Goal: Find specific page/section: Find specific page/section

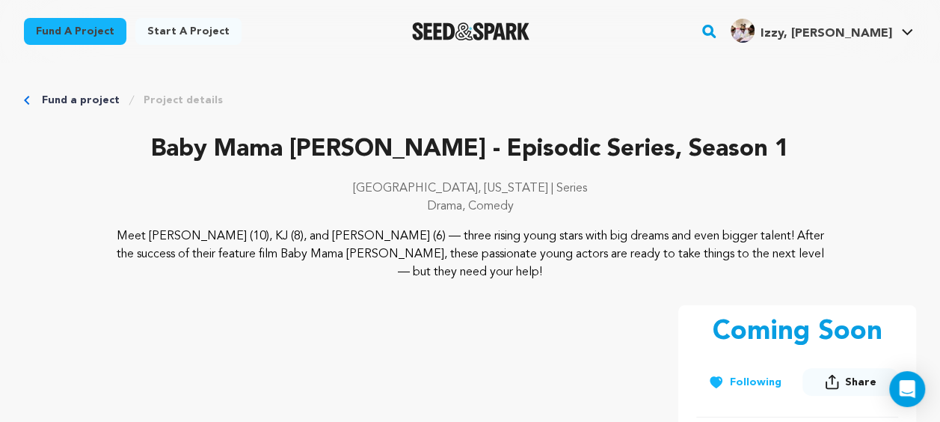
click at [166, 153] on p "Baby Mama [PERSON_NAME] - Episodic Series, Season 1" at bounding box center [470, 150] width 892 height 36
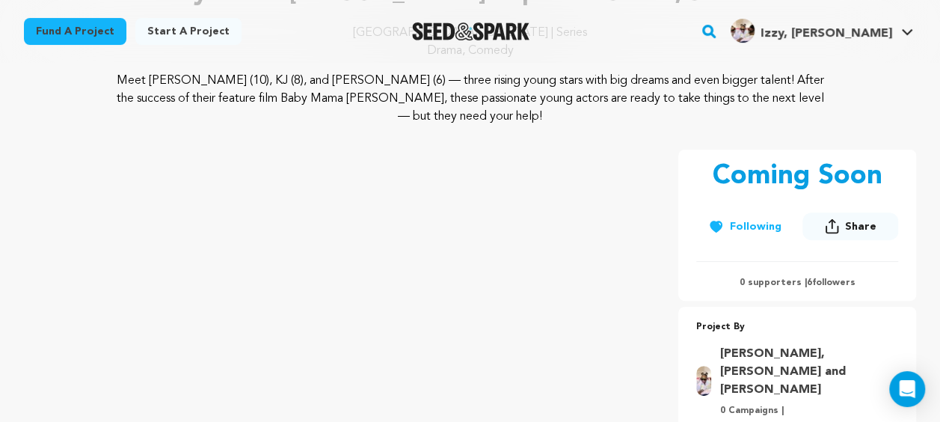
scroll to position [150, 0]
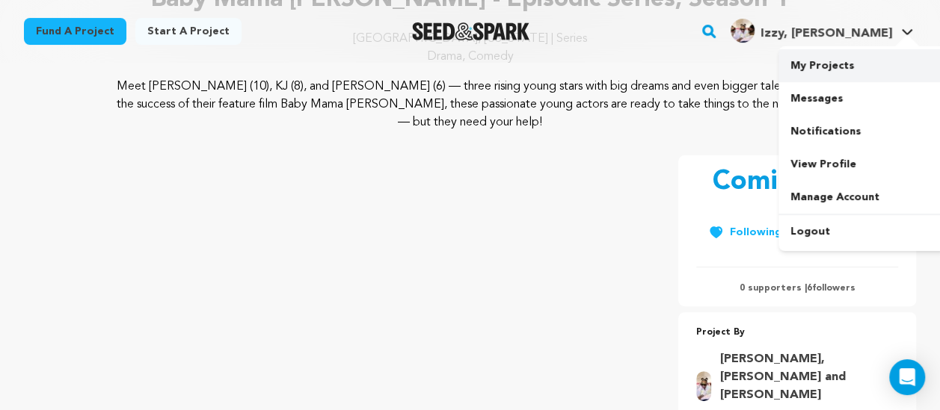
click at [833, 73] on link "My Projects" at bounding box center [861, 65] width 167 height 33
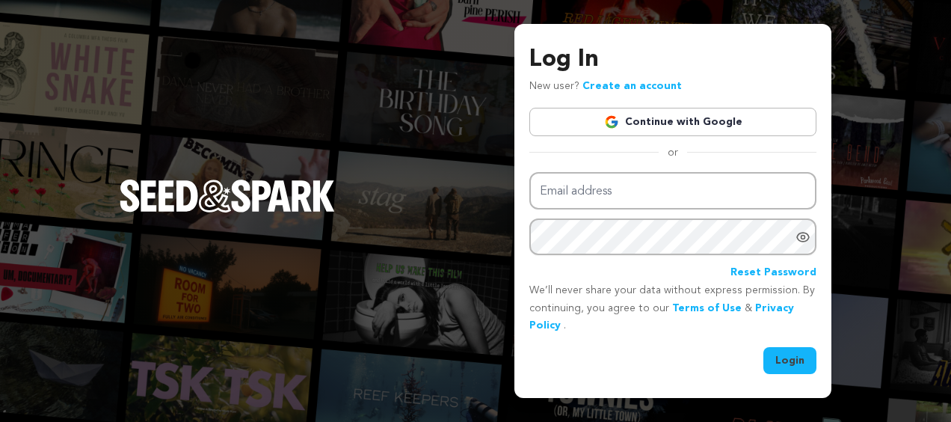
click at [698, 121] on link "Continue with Google" at bounding box center [672, 122] width 287 height 28
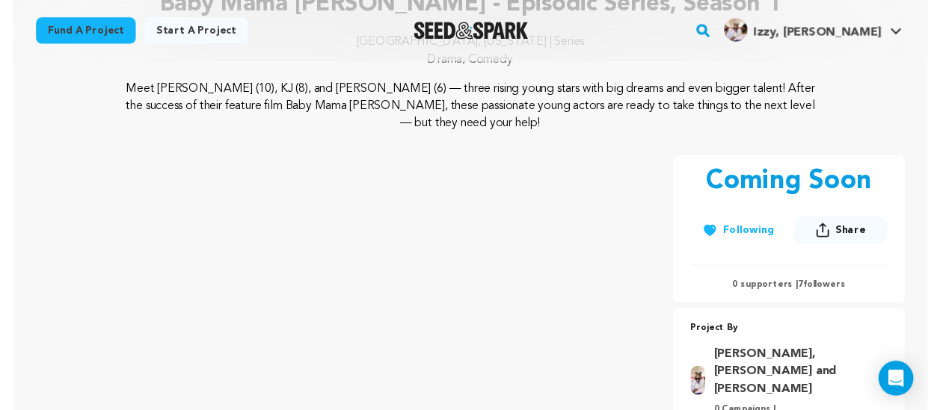
scroll to position [75, 0]
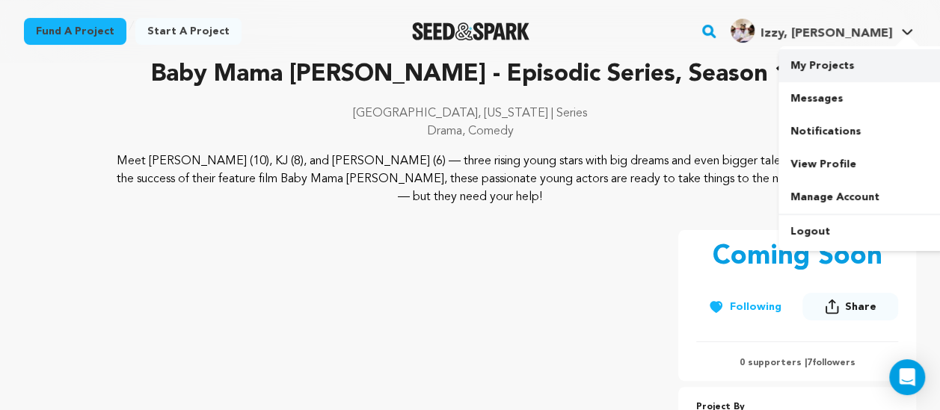
click at [831, 75] on link "My Projects" at bounding box center [861, 65] width 167 height 33
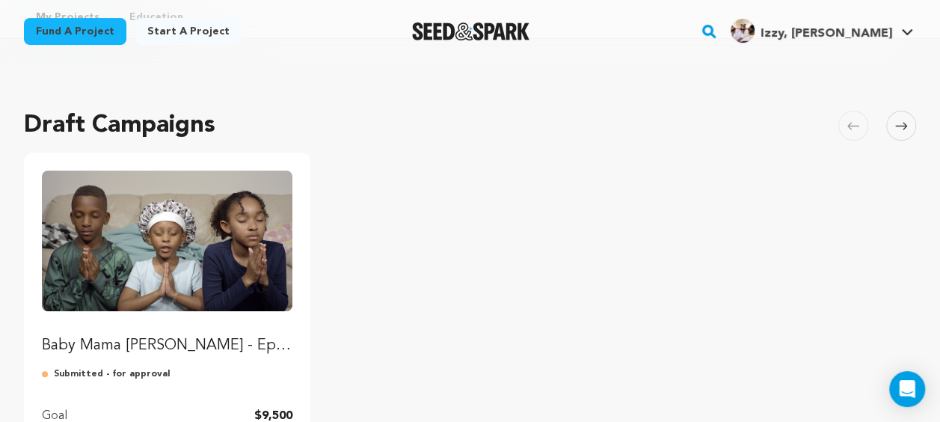
scroll to position [224, 0]
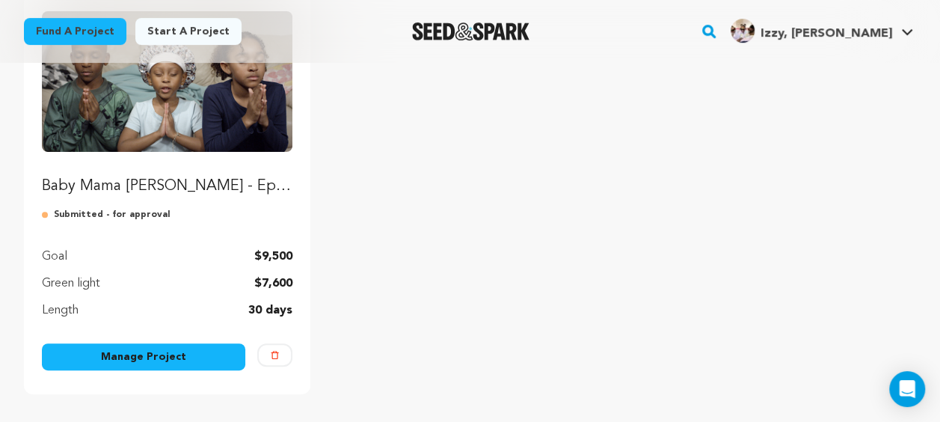
click at [422, 292] on ul "Baby Mama Nada - Episodic Series, Season 1 Submitted - for approval Goal $9,500…" at bounding box center [470, 193] width 892 height 401
